Goal: Understand process/instructions: Learn how to perform a task or action

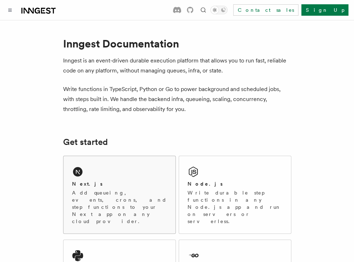
click at [118, 182] on div "Next.js" at bounding box center [119, 183] width 95 height 7
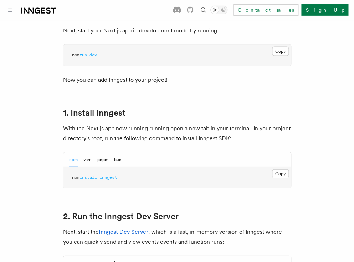
scroll to position [366, 0]
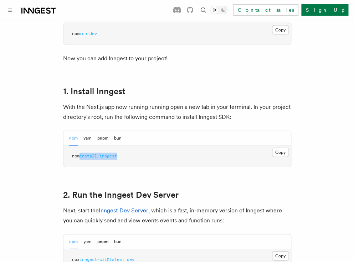
drag, startPoint x: 82, startPoint y: 147, endPoint x: 123, endPoint y: 147, distance: 40.6
click at [123, 147] on pre "npm install inngest" at bounding box center [176, 155] width 227 height 21
copy span "install inngest"
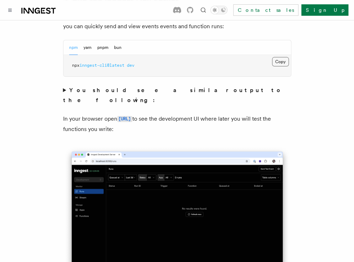
click at [280, 57] on button "Copy Copied" at bounding box center [280, 61] width 17 height 9
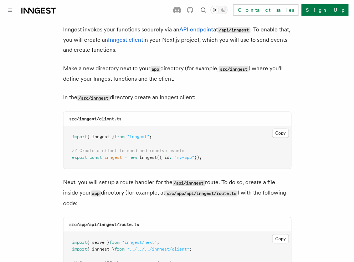
scroll to position [875, 0]
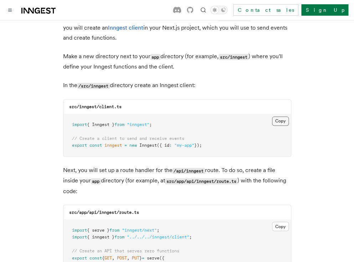
click at [280, 116] on button "Copy Copied" at bounding box center [280, 120] width 17 height 9
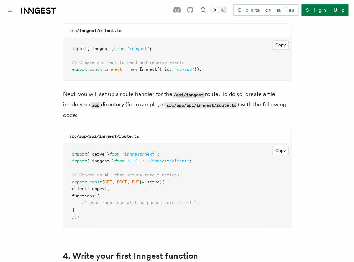
scroll to position [996, 0]
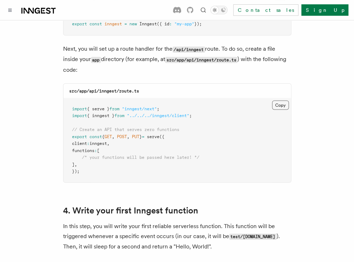
click at [282, 100] on button "Copy Copied" at bounding box center [280, 104] width 17 height 9
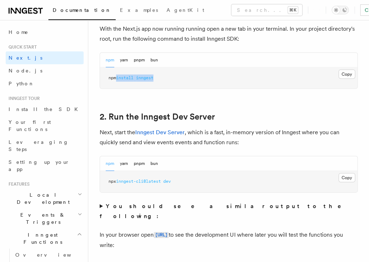
scroll to position [450, 0]
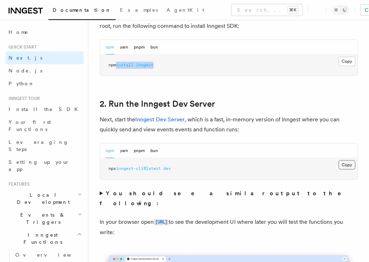
click at [348, 160] on button "Copy Copied" at bounding box center [347, 164] width 17 height 9
